Goal: Task Accomplishment & Management: Manage account settings

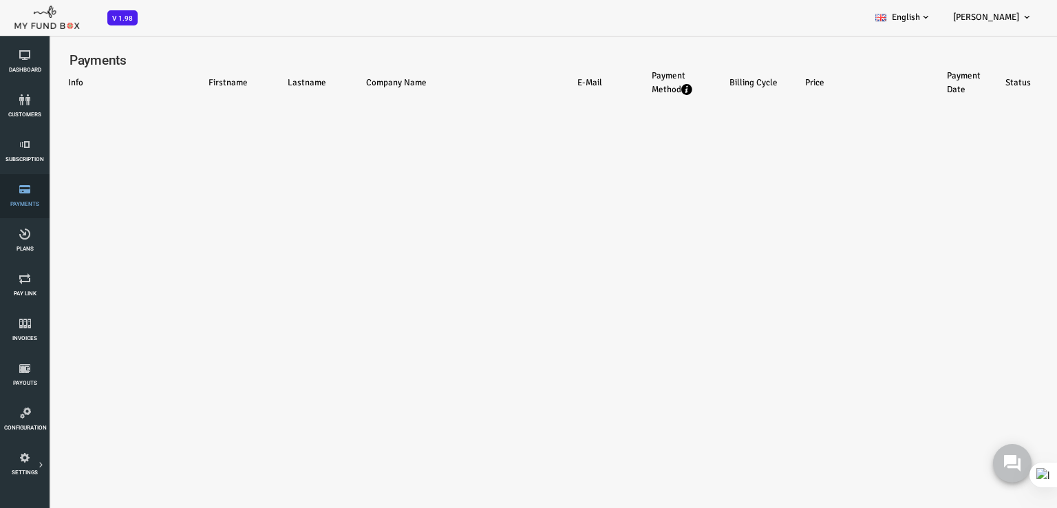
select select "100"
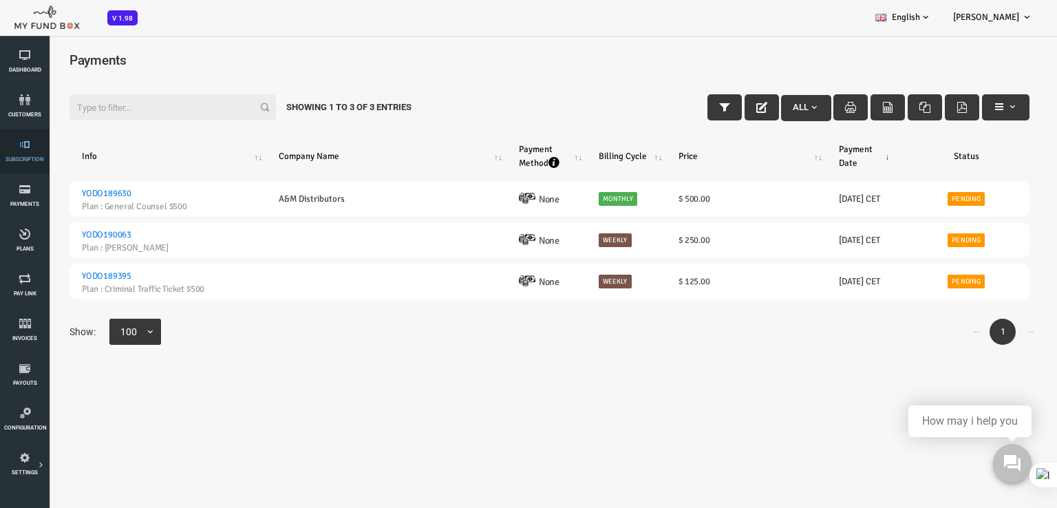
click at [0, 0] on span "Subscription" at bounding box center [0, 0] width 0 height 0
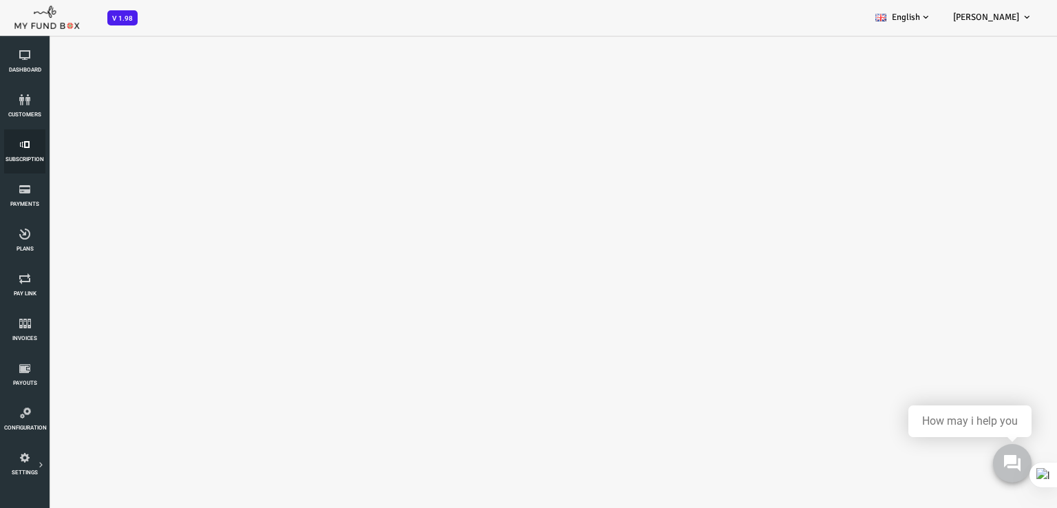
select select "100"
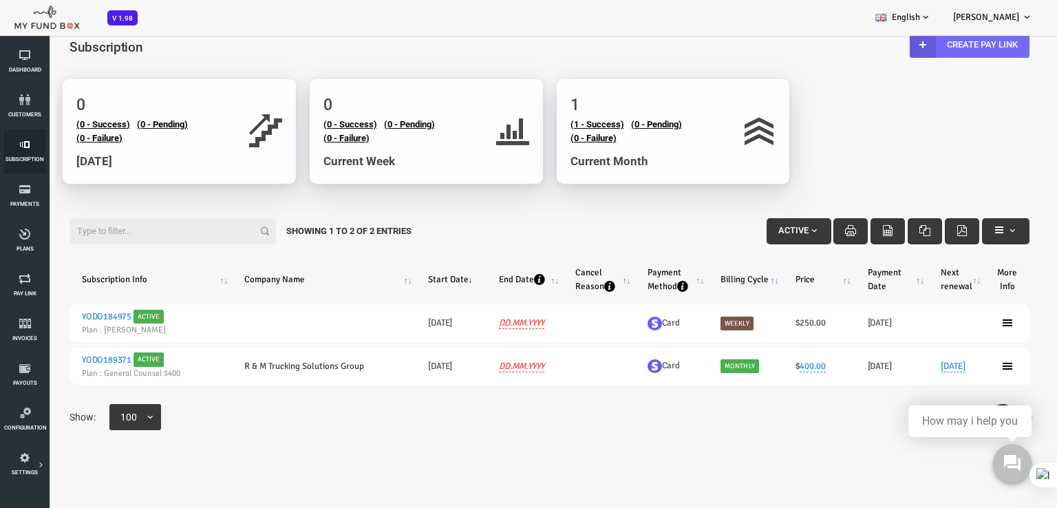
scroll to position [24, 0]
